Goal: Use online tool/utility: Utilize a website feature to perform a specific function

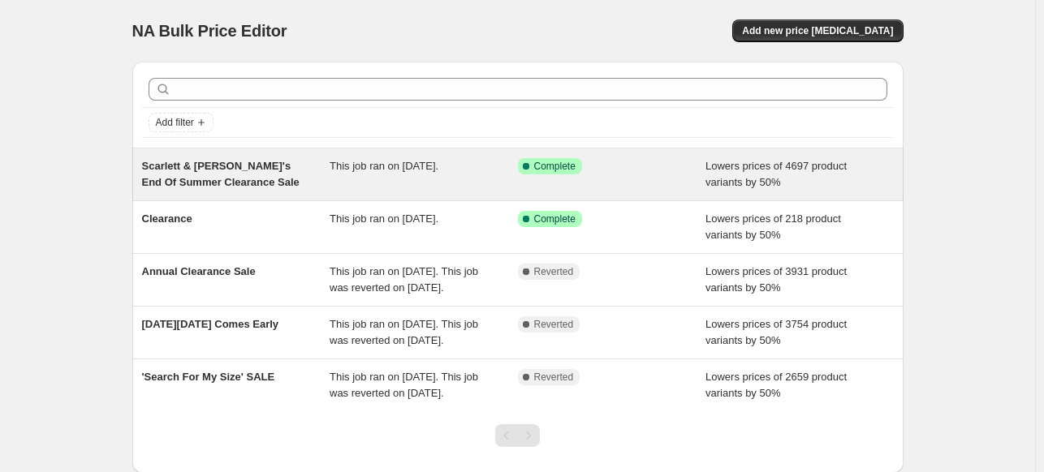
click at [737, 173] on div "Lowers prices of 4697 product variants by 50%" at bounding box center [799, 174] width 188 height 32
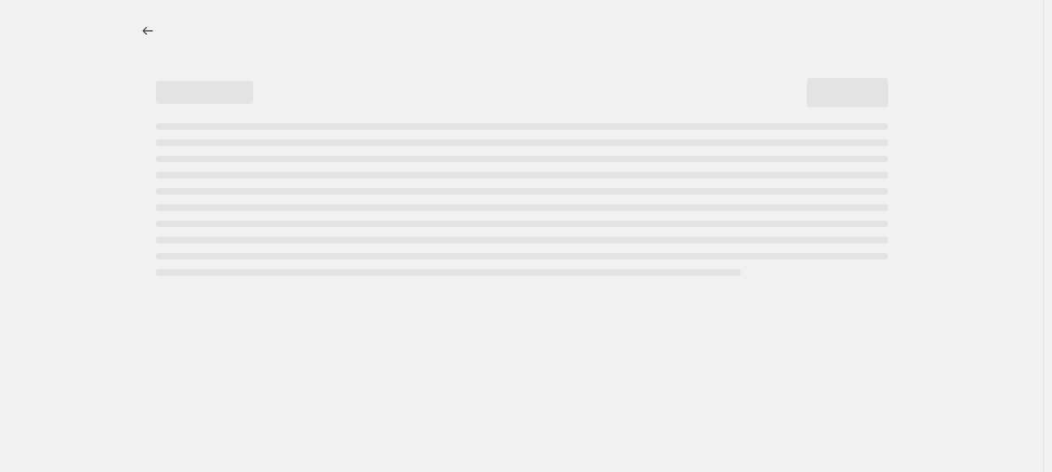
select select "percentage"
select select "no_change"
select select "collection"
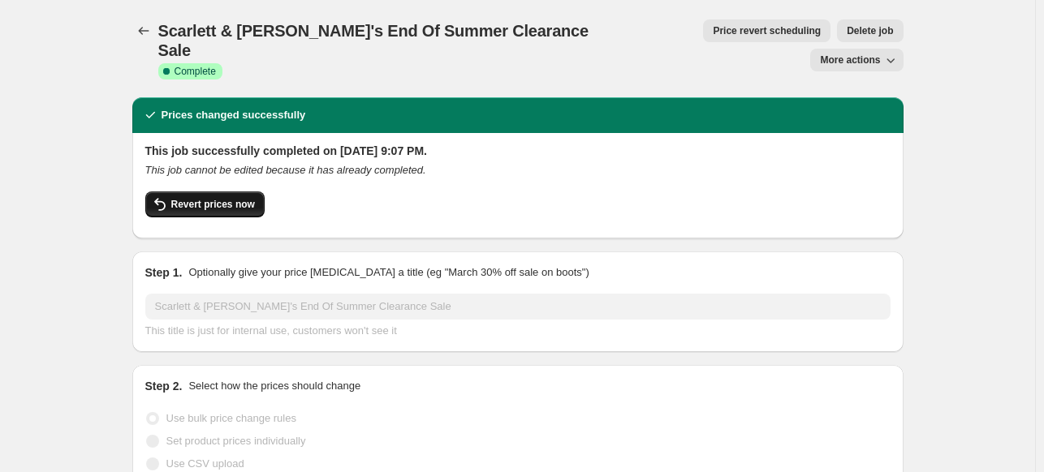
click at [233, 198] on span "Revert prices now" at bounding box center [213, 204] width 84 height 13
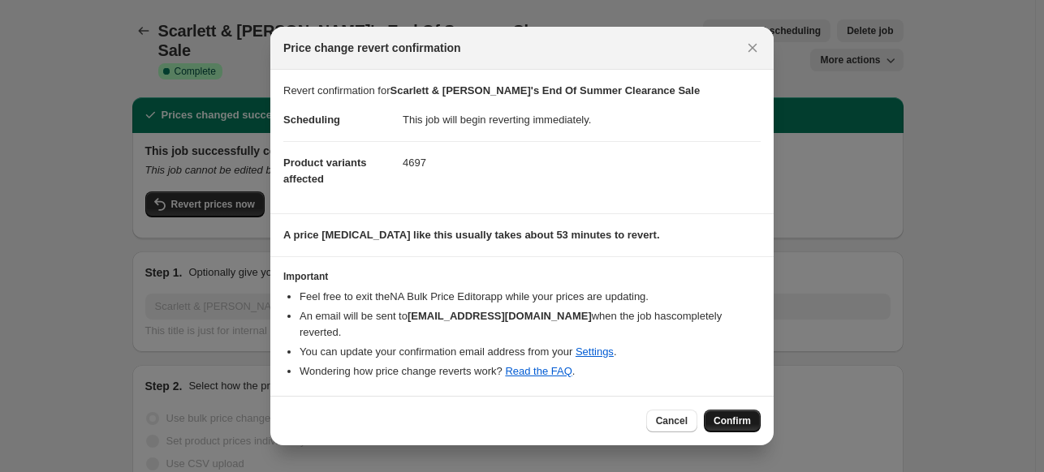
click at [729, 415] on span "Confirm" at bounding box center [732, 421] width 37 height 13
